Goal: Find contact information: Obtain details needed to contact an individual or organization

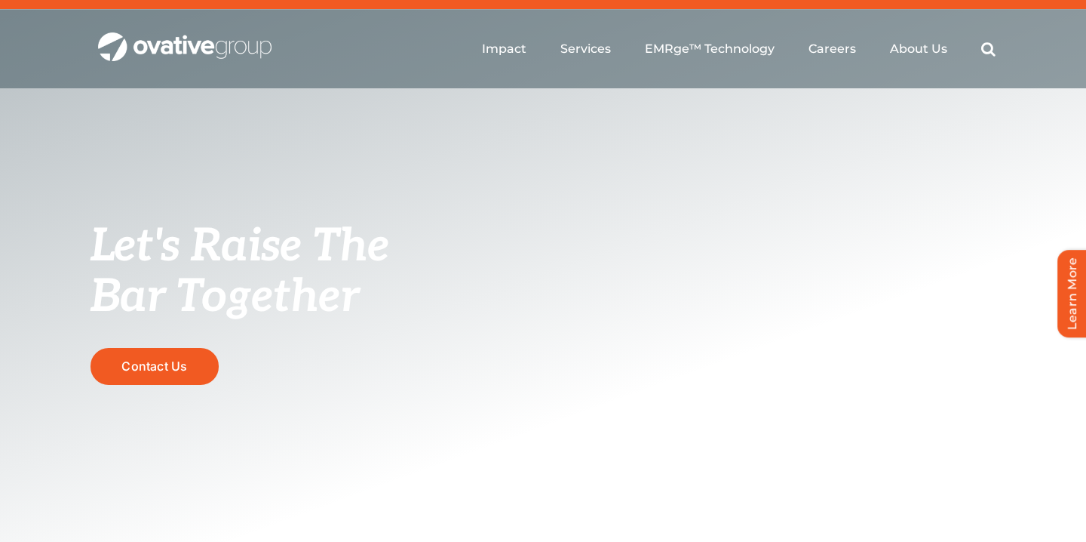
scroll to position [30, 0]
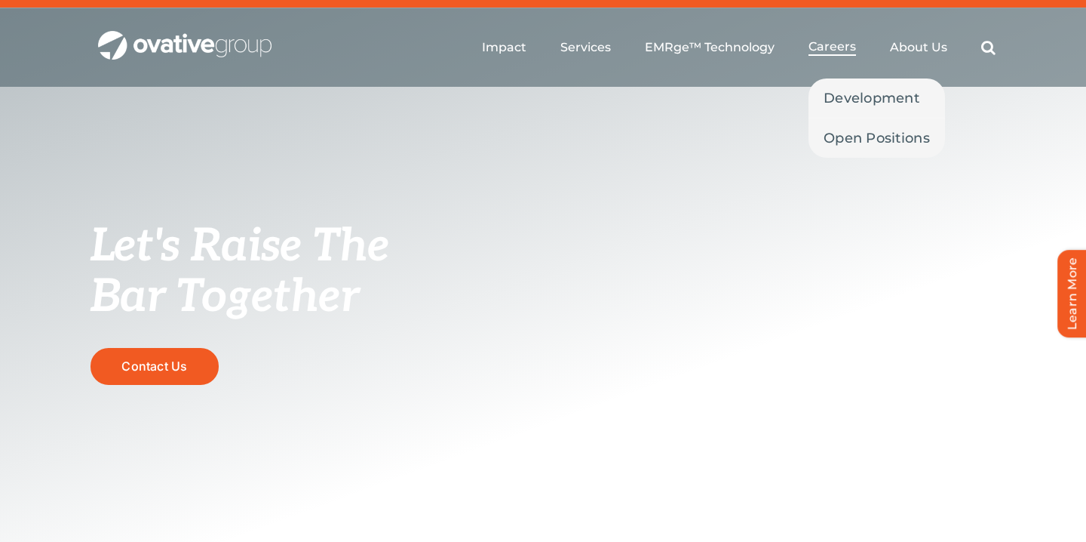
click at [845, 46] on span "Careers" at bounding box center [833, 46] width 48 height 15
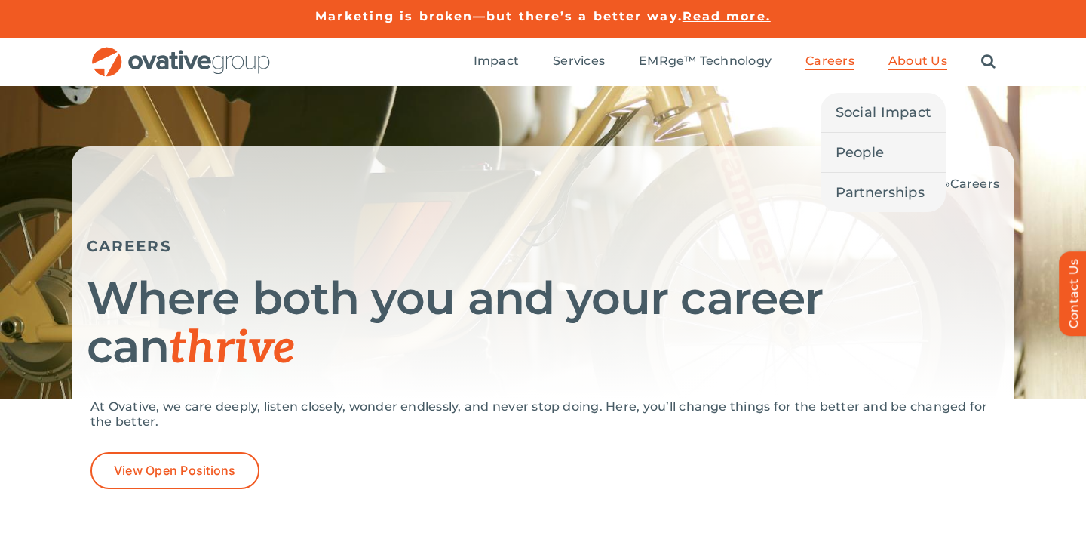
click at [911, 67] on span "About Us" at bounding box center [918, 61] width 59 height 15
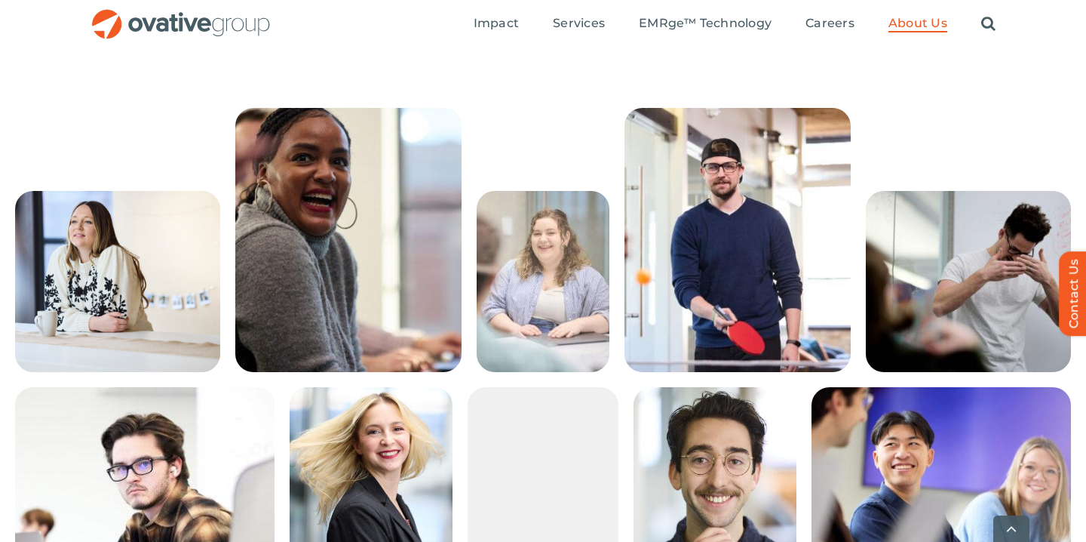
scroll to position [3339, 0]
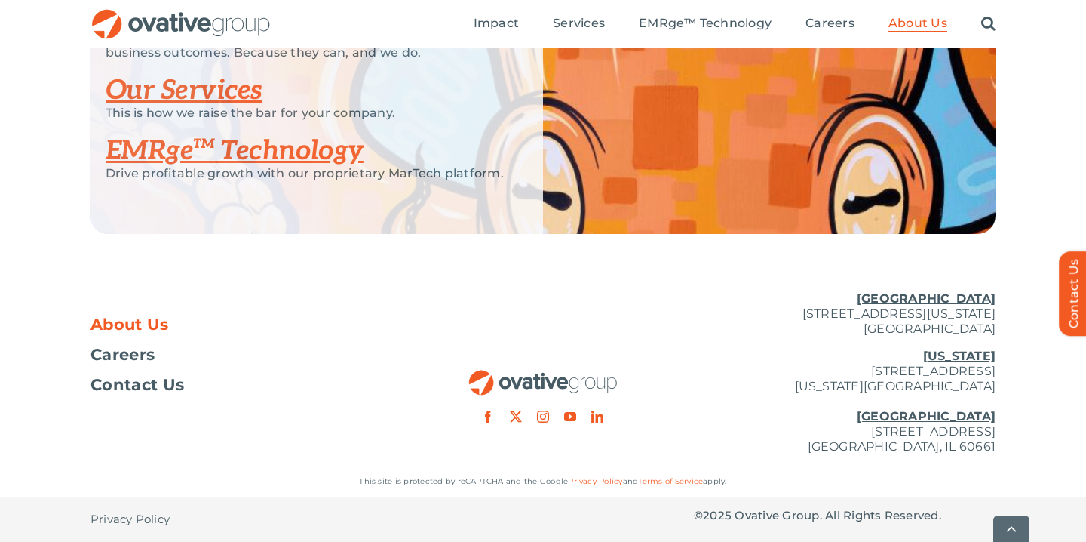
drag, startPoint x: 754, startPoint y: 308, endPoint x: 1008, endPoint y: 326, distance: 254.1
click at [1008, 326] on div "About Us Careers Contact Us Minneapolis 729 Washington Avenue N, Suite 1000 Min…" at bounding box center [543, 372] width 1086 height 187
copy p "729 Washington Avenue N, Suite 1000 Minneapolis, MN 55401"
click at [616, 300] on div at bounding box center [543, 350] width 302 height 143
